Goal: Task Accomplishment & Management: Manage account settings

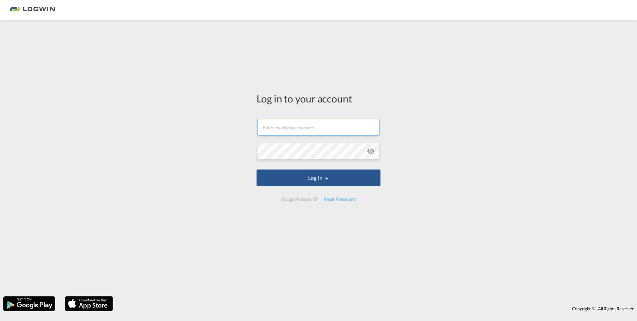
click at [308, 131] on input "text" at bounding box center [318, 127] width 122 height 17
paste input "[URL][DOMAIN_NAME]"
type input "[URL][DOMAIN_NAME]"
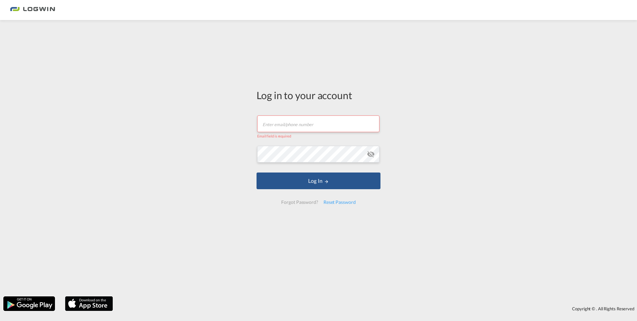
click at [275, 127] on input "text" at bounding box center [318, 123] width 122 height 17
paste input "[PERSON_NAME][EMAIL_ADDRESS][PERSON_NAME][DOMAIN_NAME]"
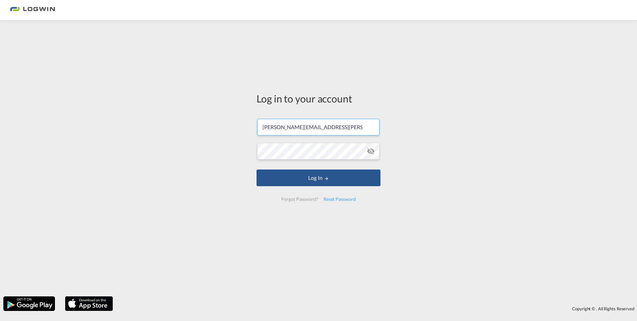
type input "[PERSON_NAME][EMAIL_ADDRESS][PERSON_NAME][DOMAIN_NAME]"
click at [310, 180] on button "Log In" at bounding box center [319, 177] width 124 height 17
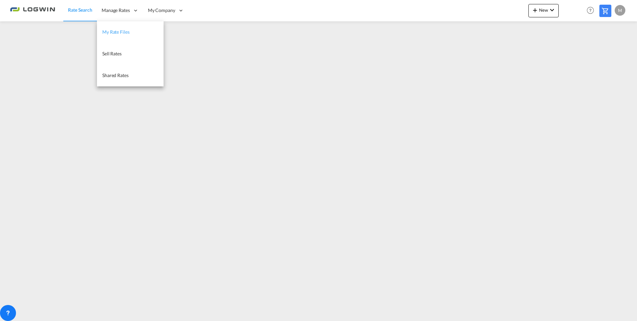
click at [123, 30] on span "My Rate Files" at bounding box center [115, 32] width 27 height 6
